Goal: Task Accomplishment & Management: Use online tool/utility

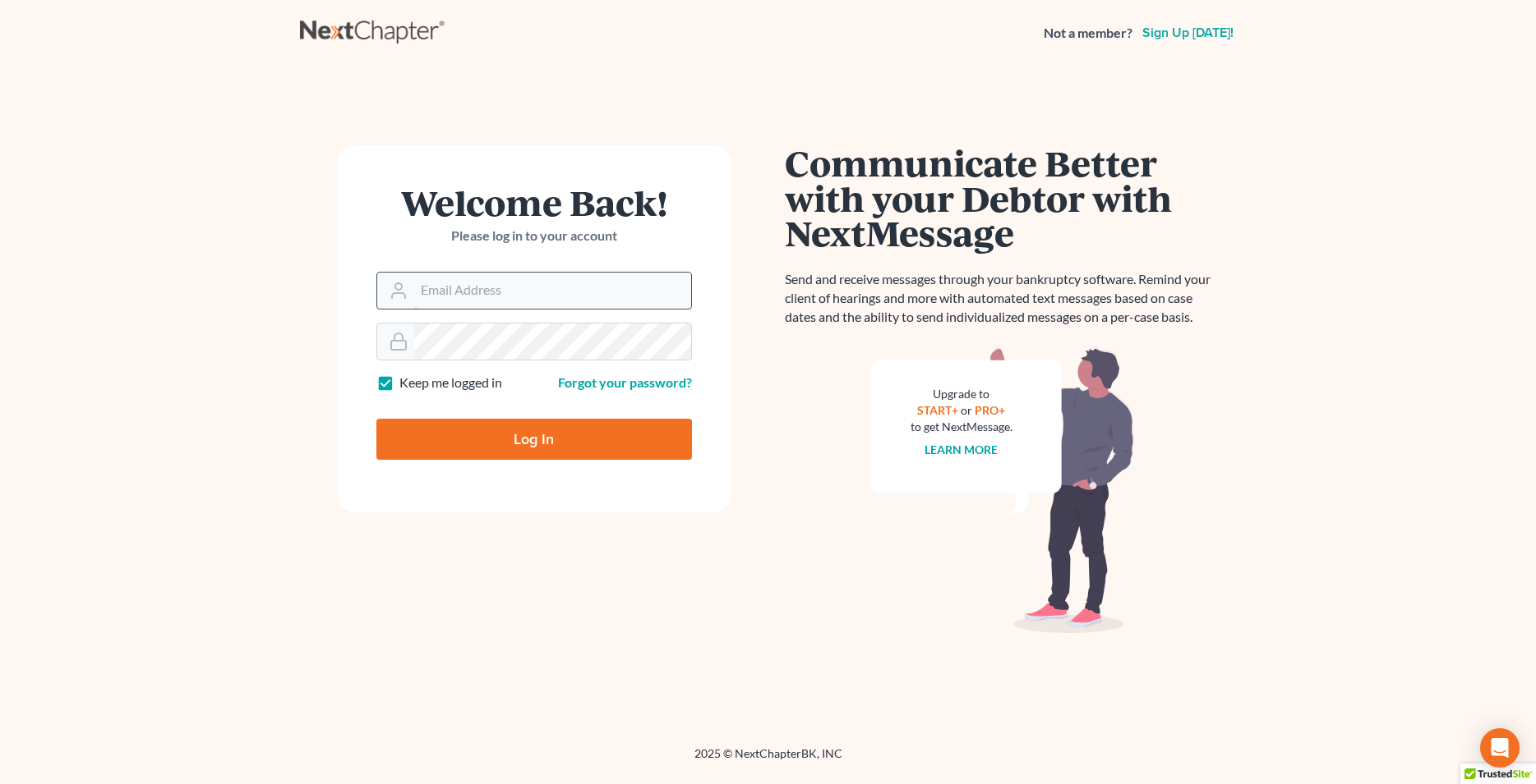
type input "[EMAIL_ADDRESS][DOMAIN_NAME]"
type input "Thinking..."
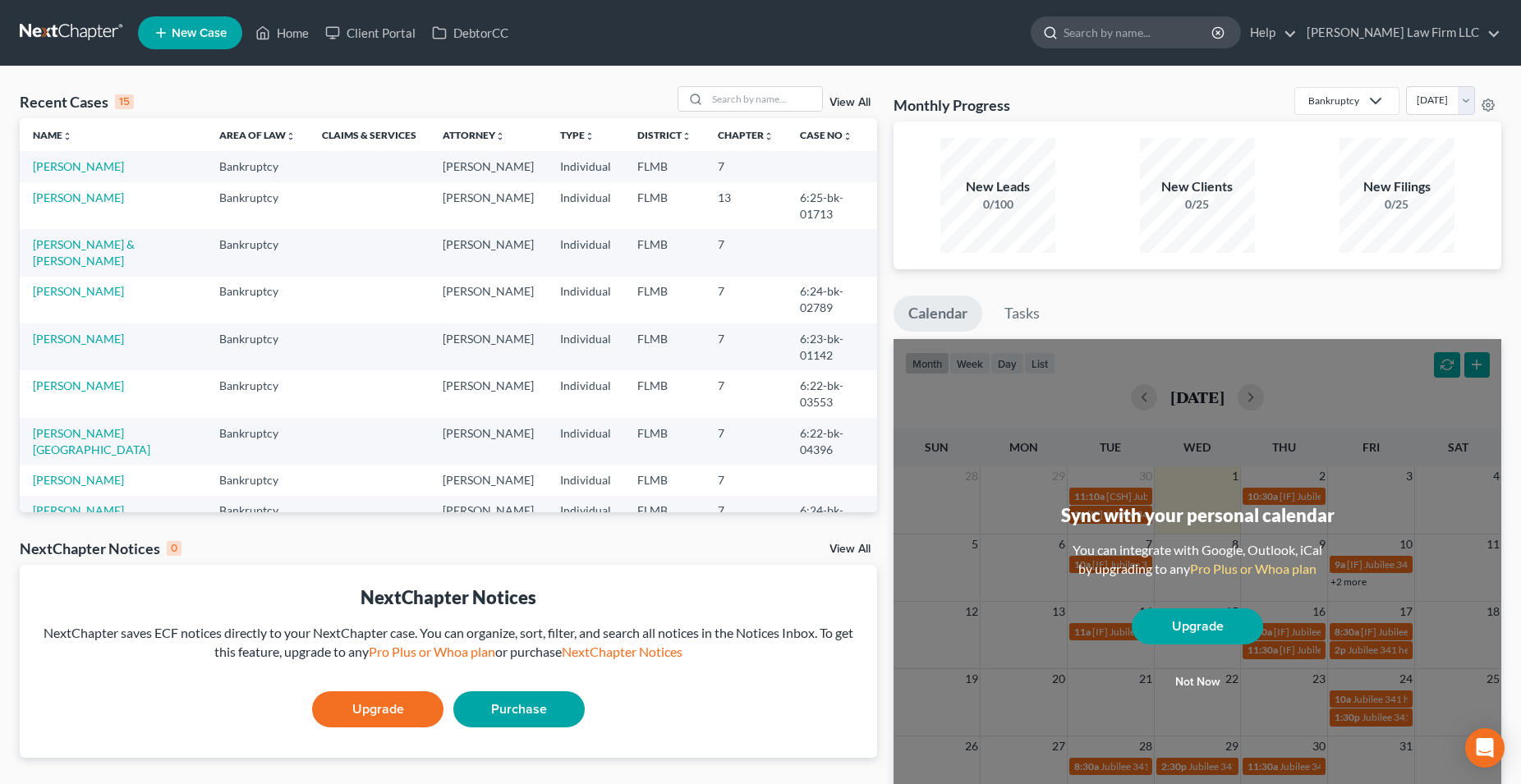
click at [1182, 30] on input "search" at bounding box center [1139, 33] width 150 height 31
type input "[PERSON_NAME]"
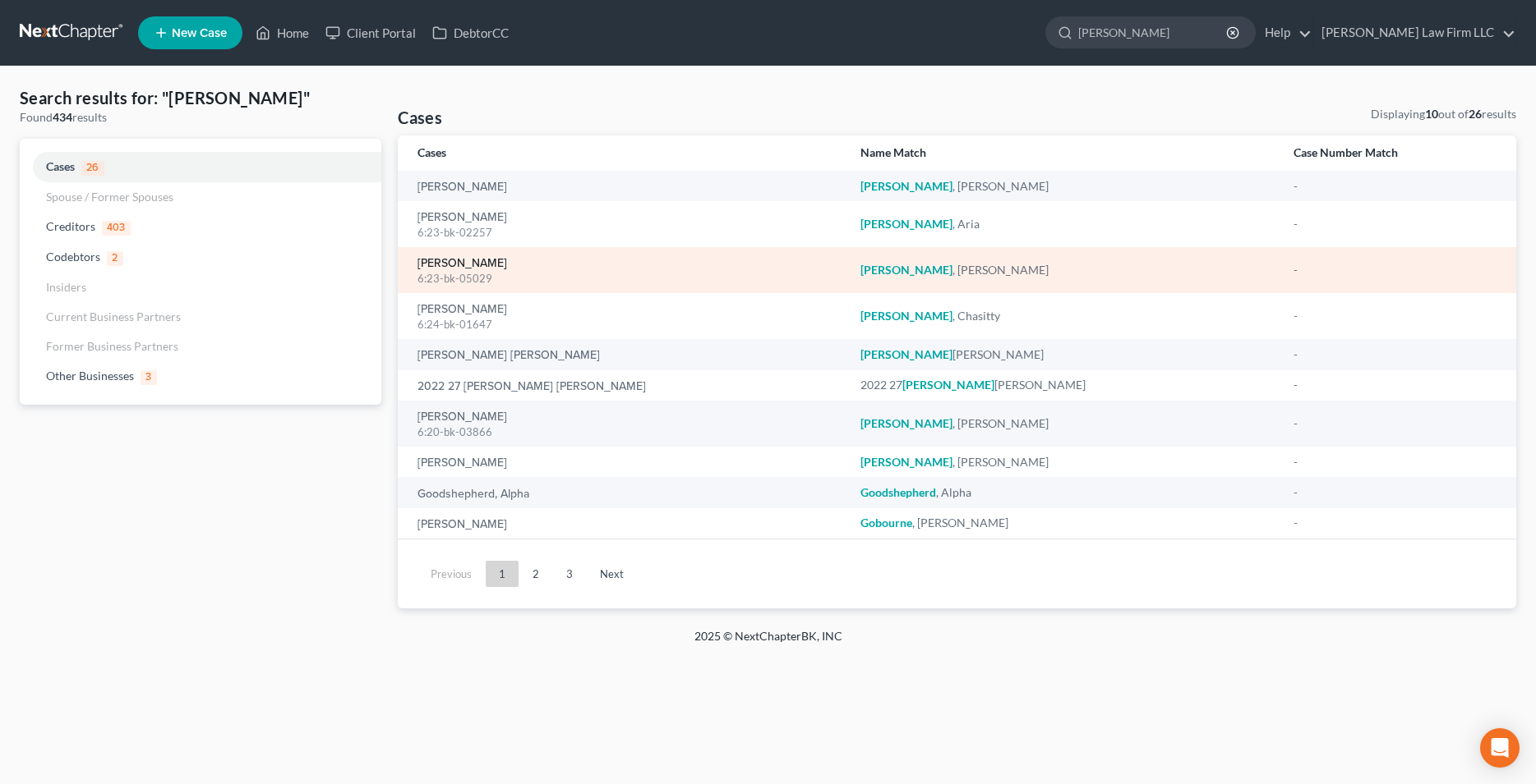
click at [461, 265] on link "[PERSON_NAME]" at bounding box center [462, 264] width 90 height 12
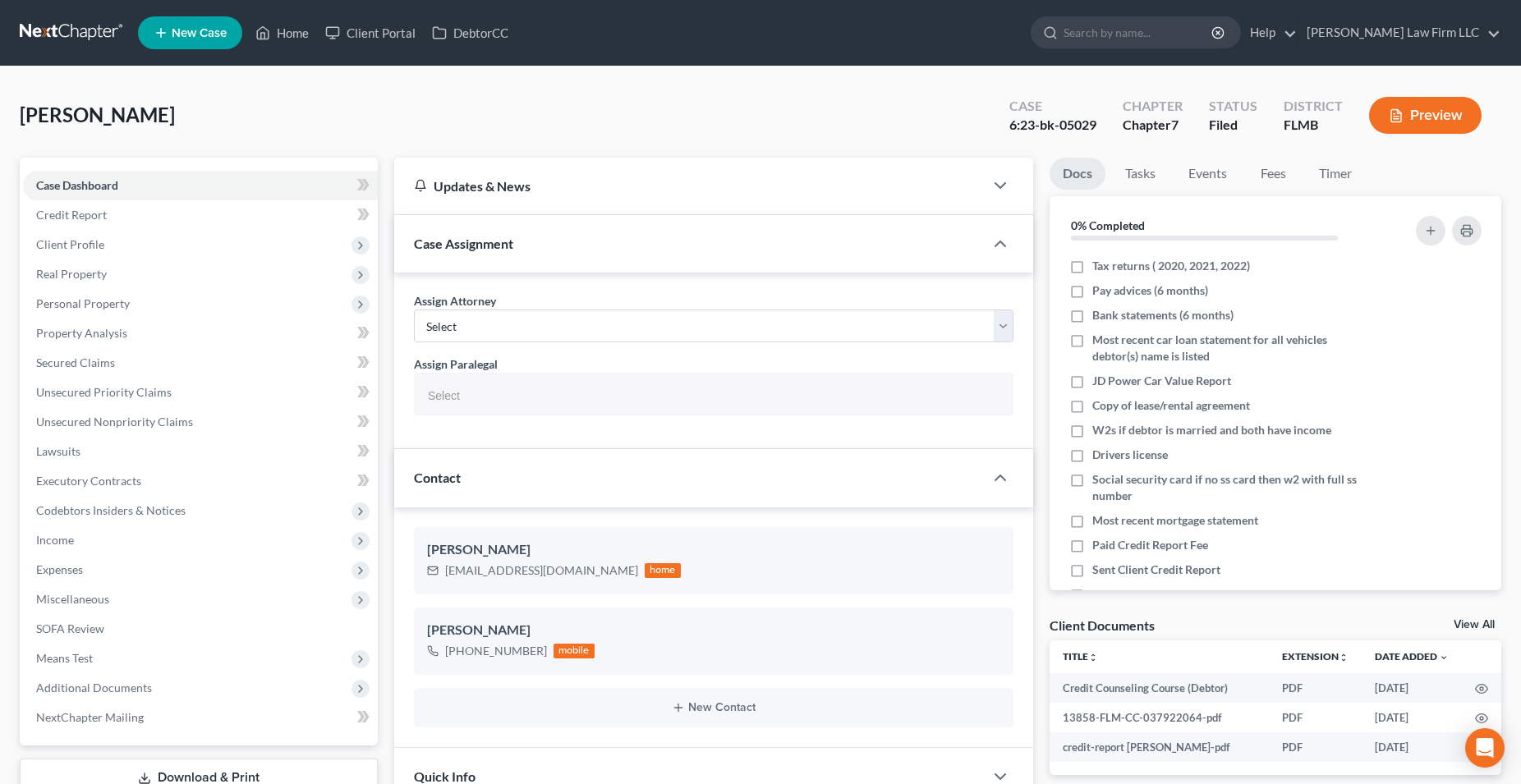
select select
click at [96, 251] on span "Client Profile" at bounding box center [200, 244] width 355 height 30
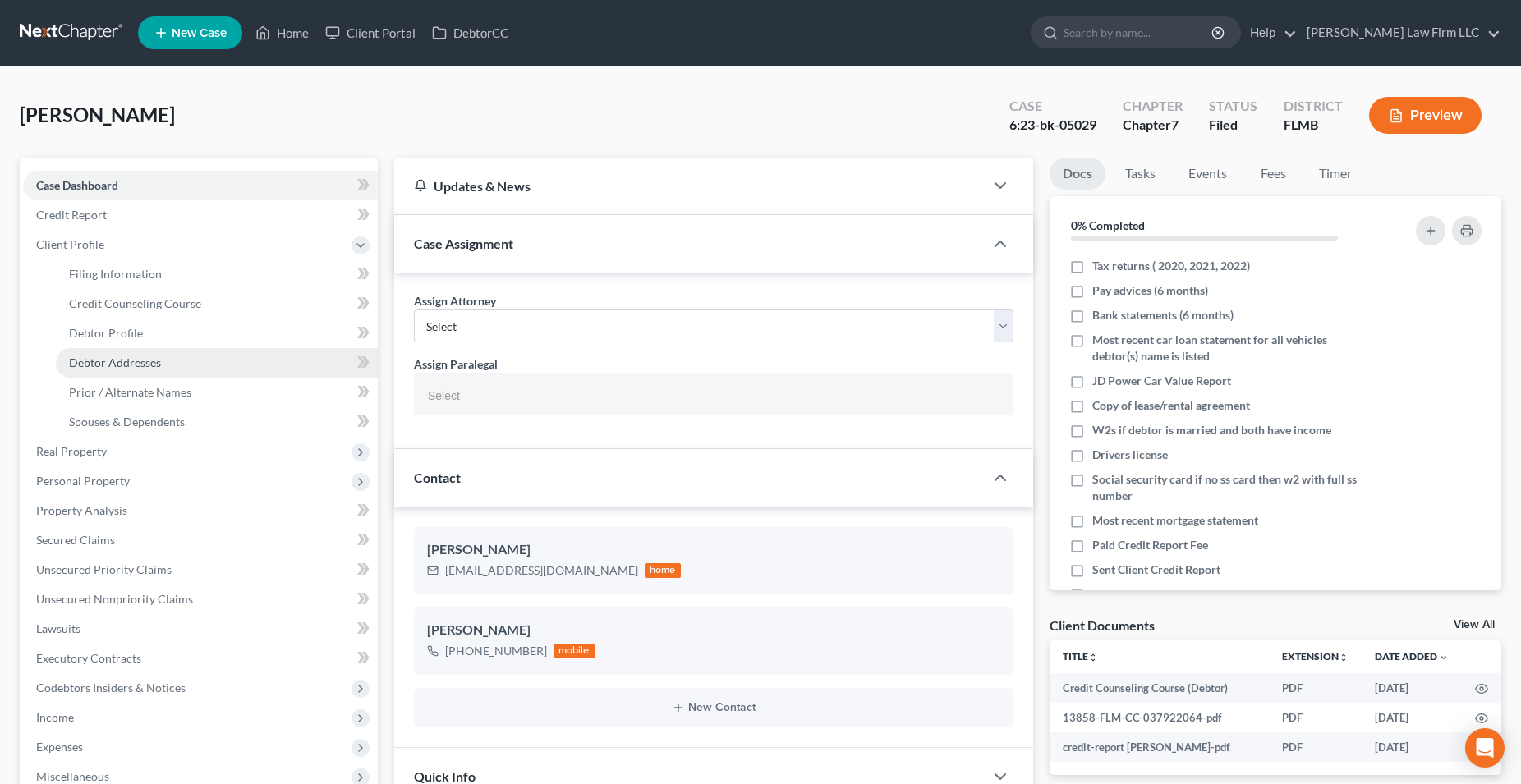
click at [137, 368] on span "Debtor Addresses" at bounding box center [115, 363] width 92 height 14
